Goal: Navigation & Orientation: Go to known website

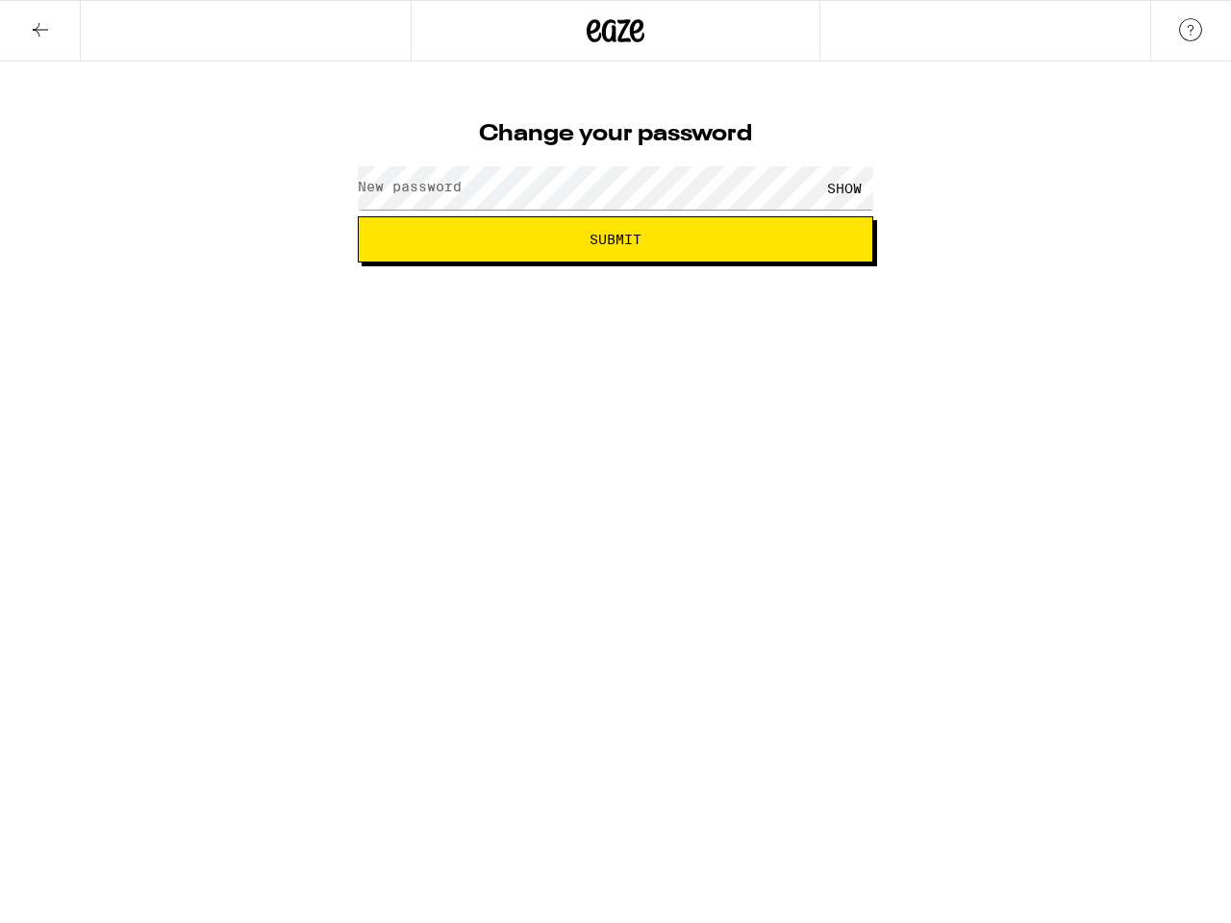
click at [615, 162] on div "SHOW" at bounding box center [615, 188] width 515 height 57
click at [40, 31] on icon at bounding box center [40, 29] width 23 height 23
click at [615, 31] on icon at bounding box center [616, 30] width 29 height 23
click at [844, 188] on div "SHOW" at bounding box center [845, 187] width 58 height 43
